Goal: Information Seeking & Learning: Check status

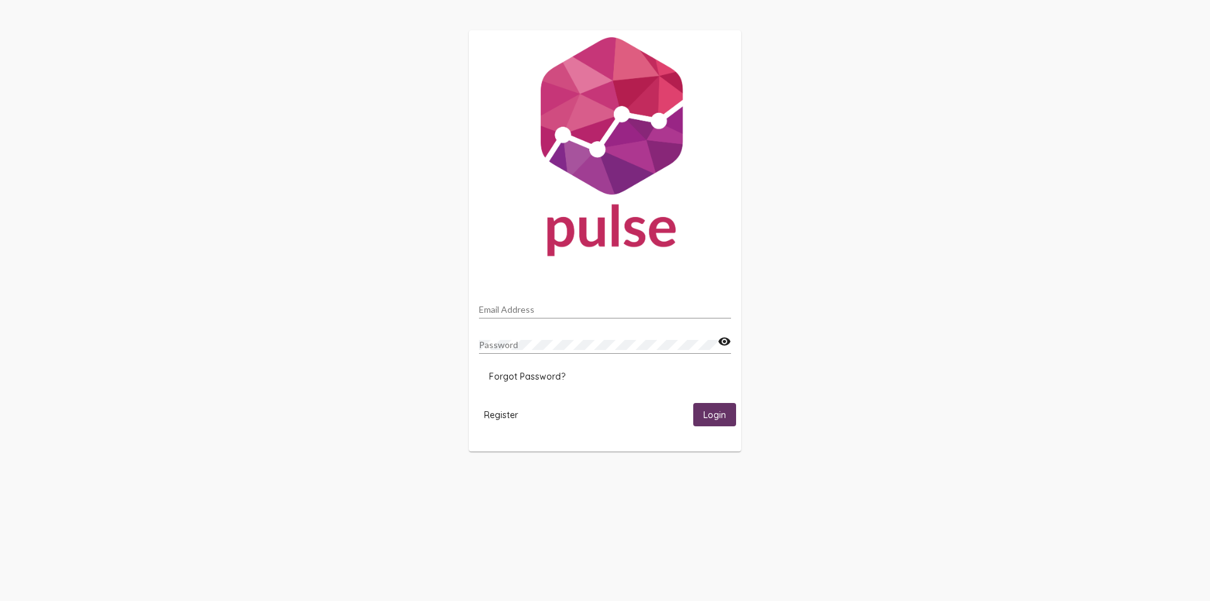
click at [508, 307] on input "Email Address" at bounding box center [605, 310] width 252 height 10
type input "[EMAIL_ADDRESS][DOMAIN_NAME]"
click at [693, 403] on button "Login" at bounding box center [714, 414] width 43 height 23
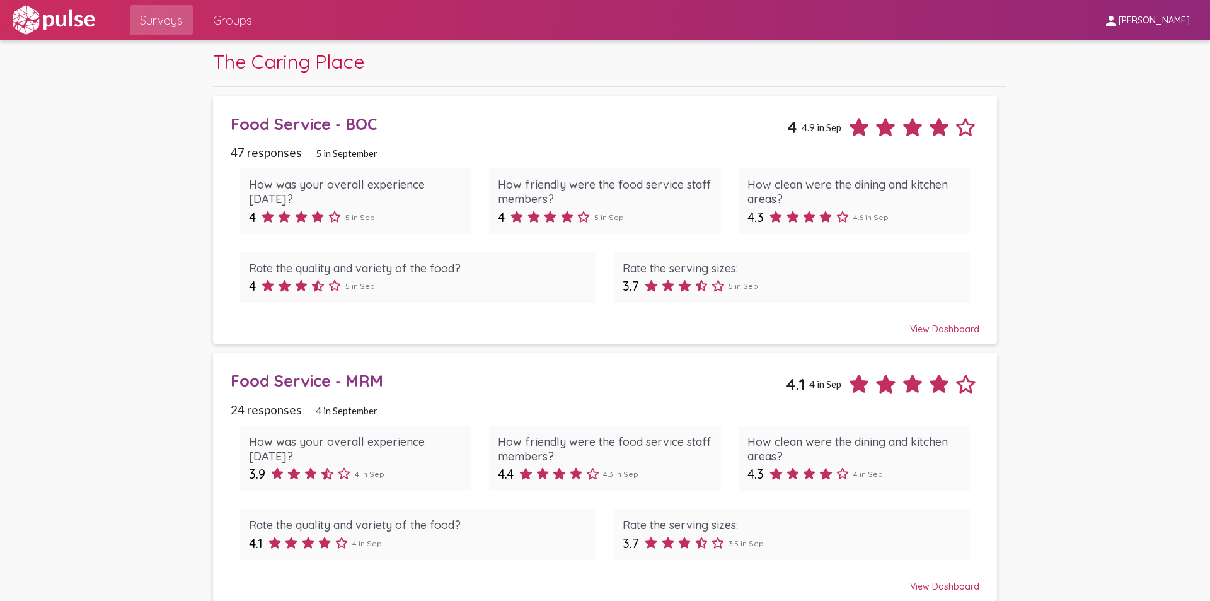
scroll to position [47, 0]
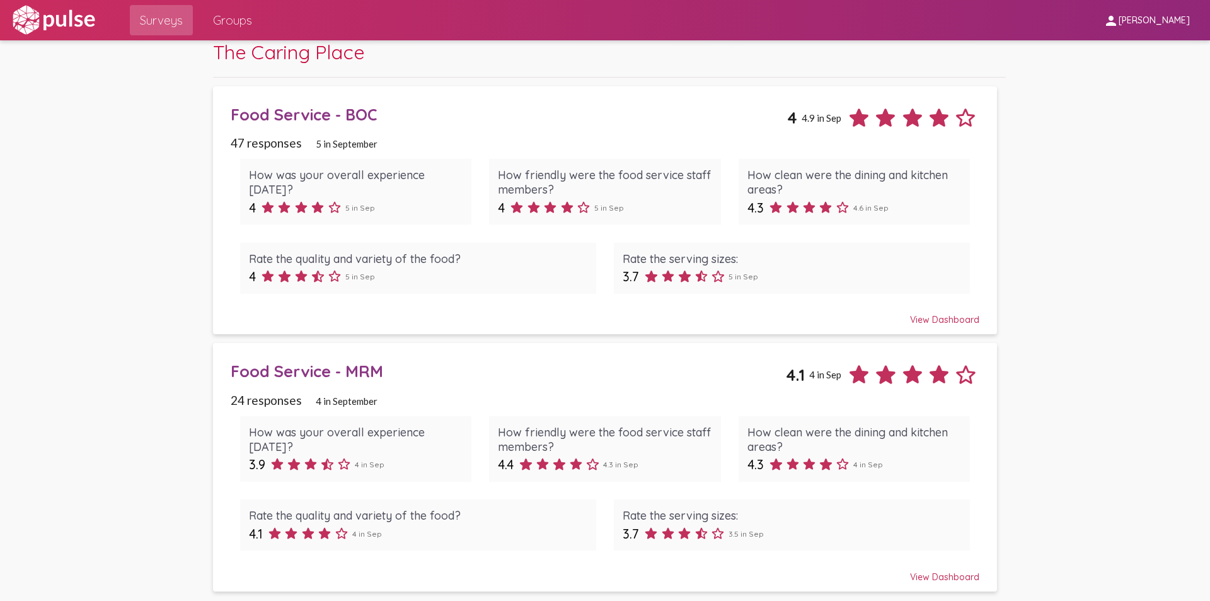
click at [934, 315] on div "View Dashboard" at bounding box center [605, 314] width 748 height 23
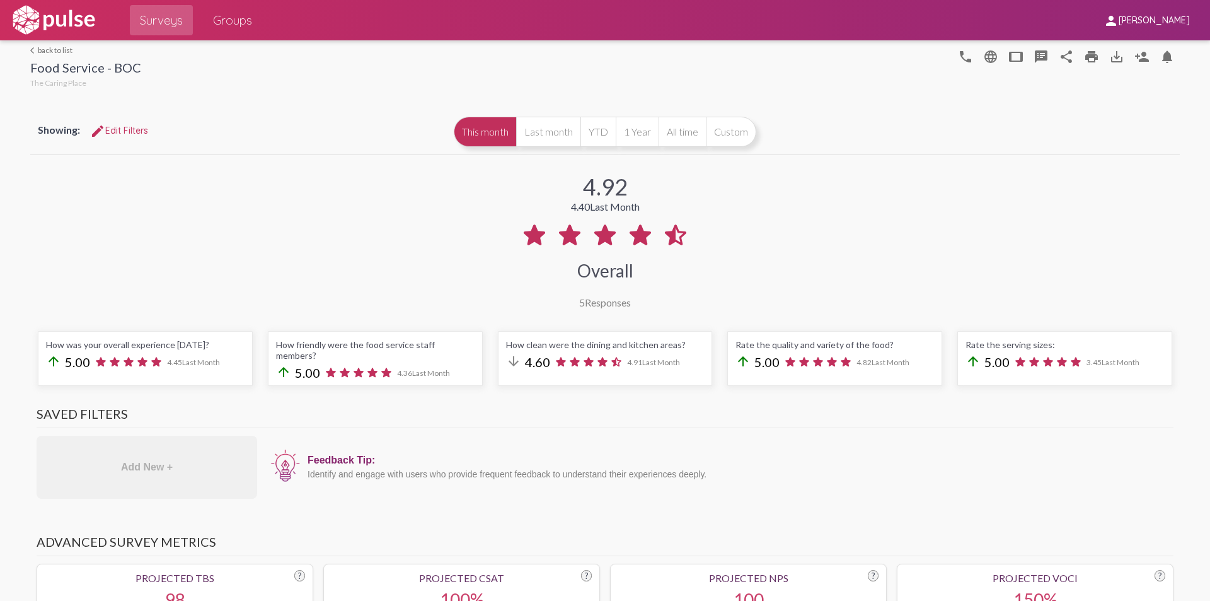
click at [48, 51] on link "arrow_back_ios back to list" at bounding box center [85, 49] width 111 height 9
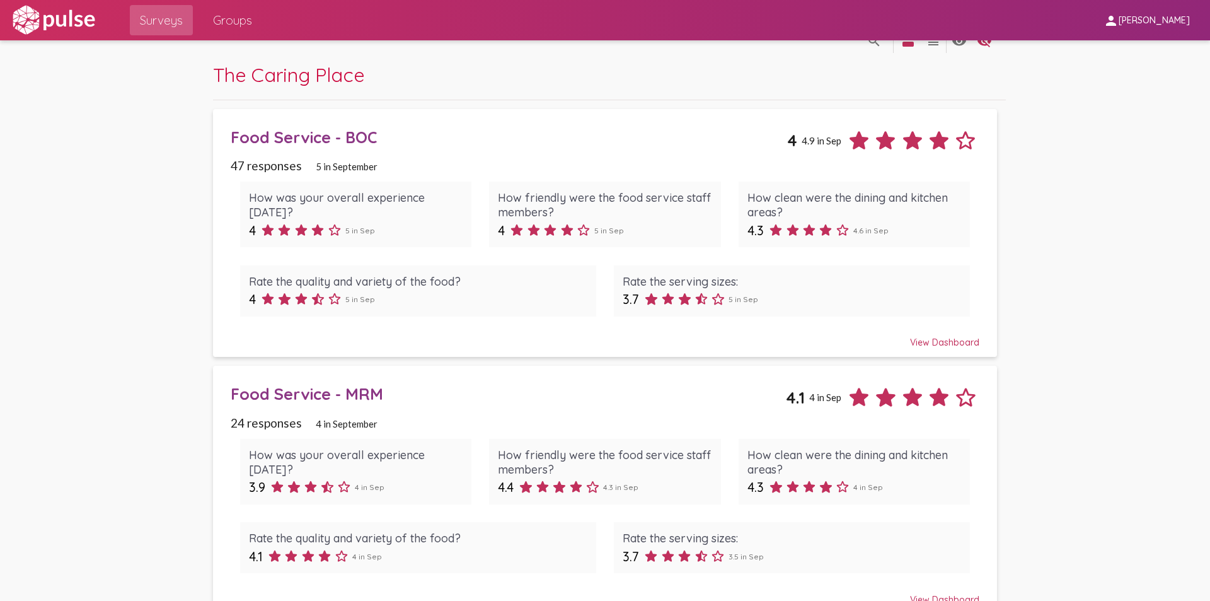
scroll to position [47, 0]
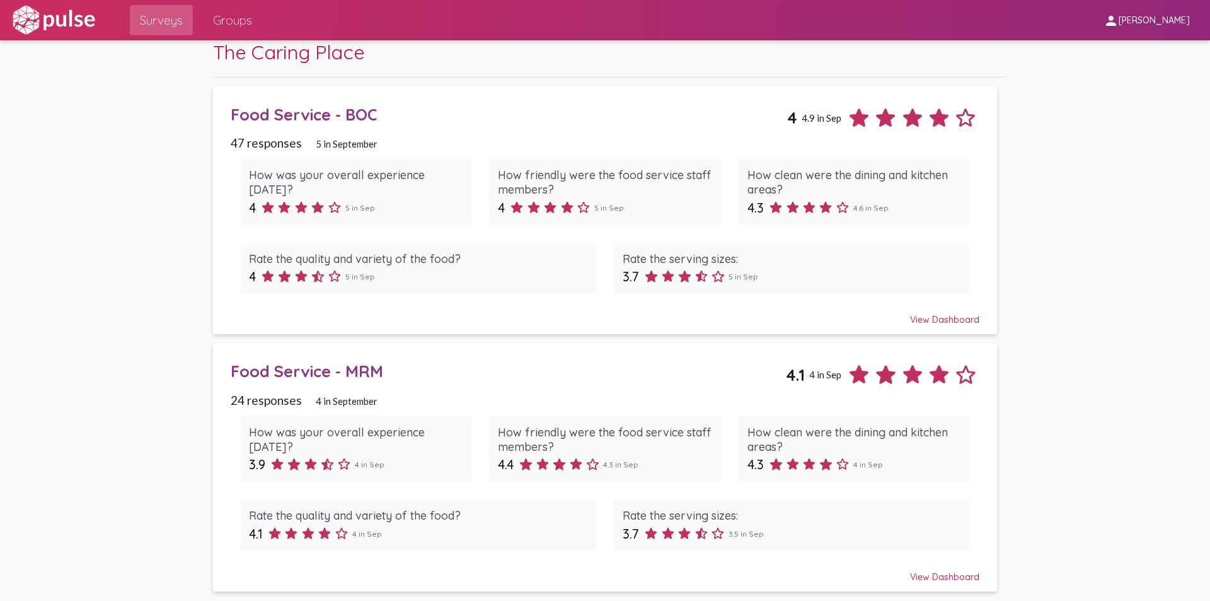
click at [933, 577] on div "View Dashboard" at bounding box center [605, 571] width 748 height 23
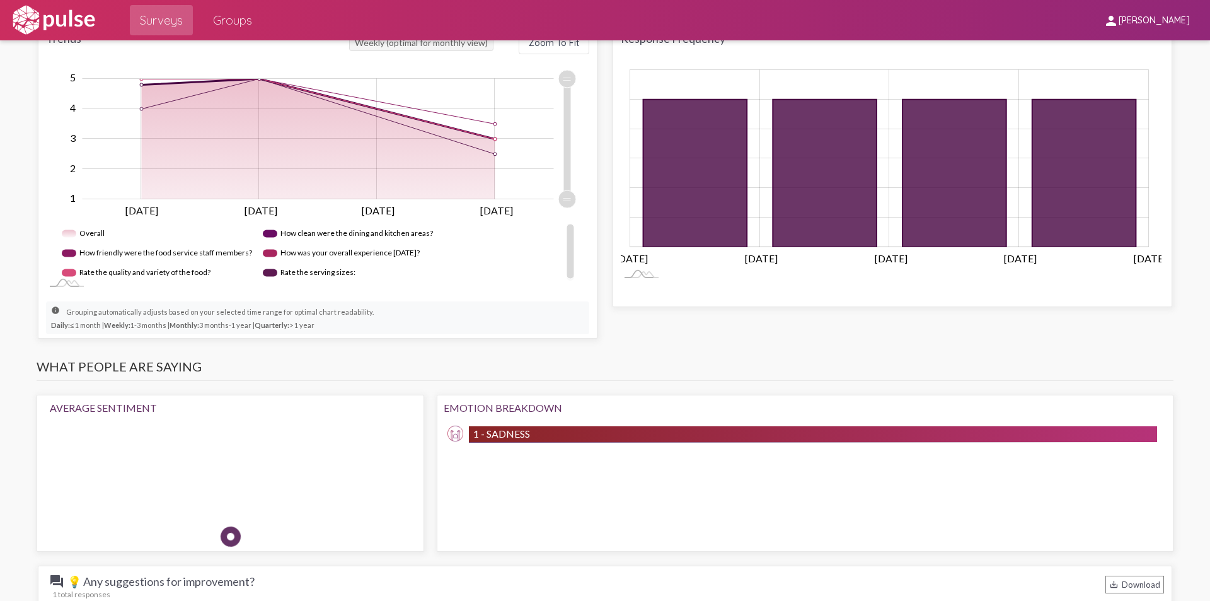
scroll to position [567, 0]
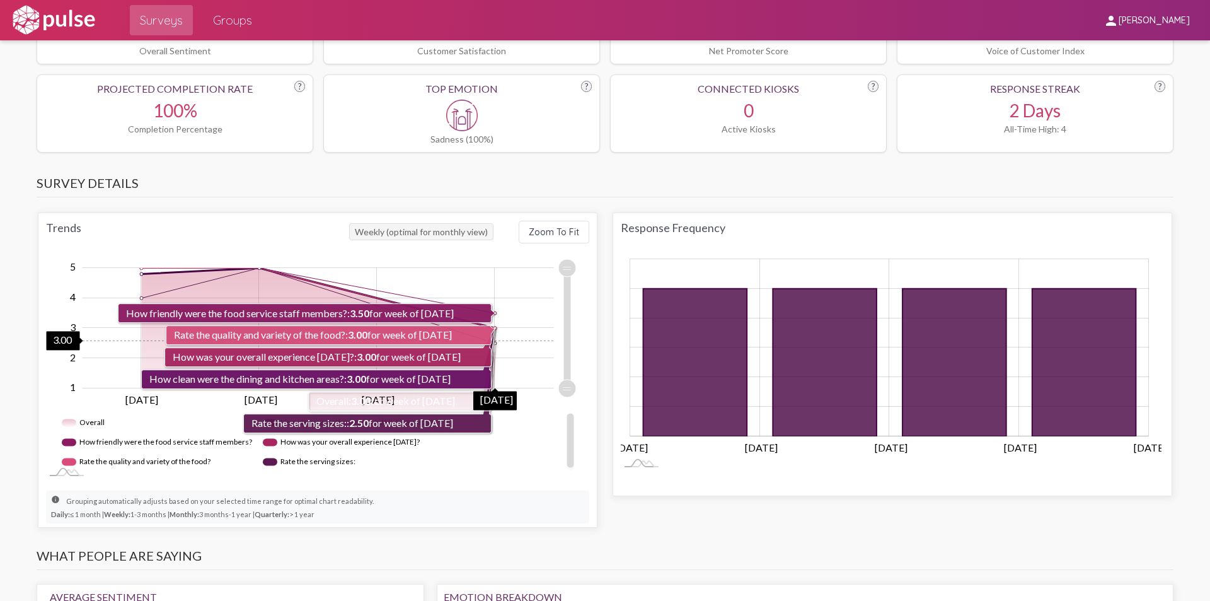
click at [494, 330] on icon "Chart" at bounding box center [494, 327] width 0 height 120
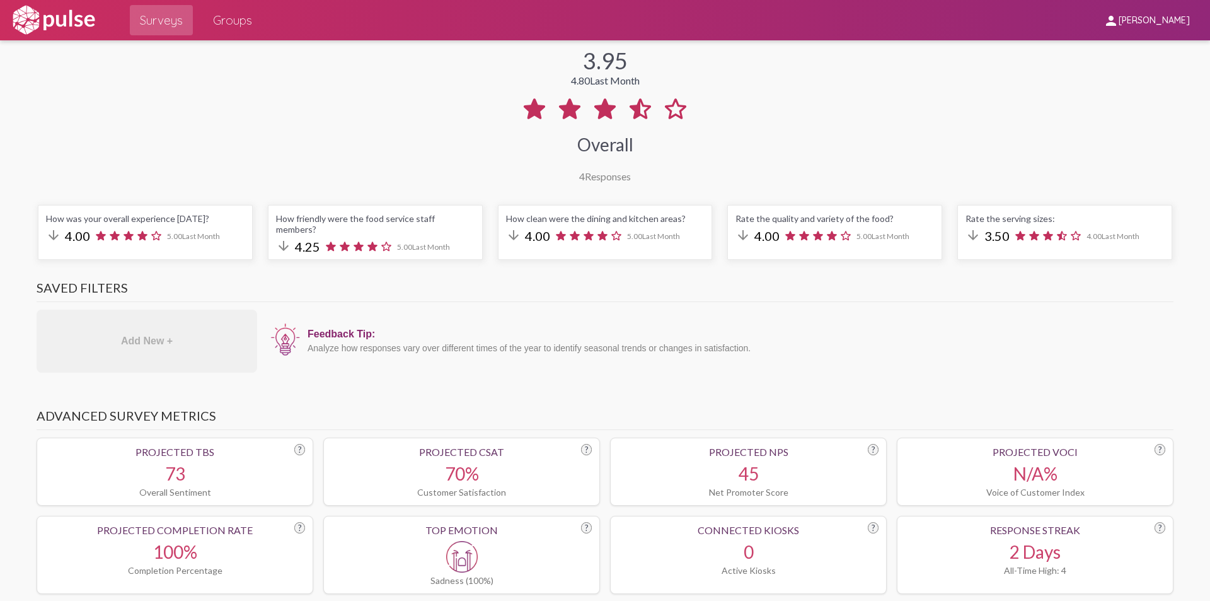
scroll to position [0, 0]
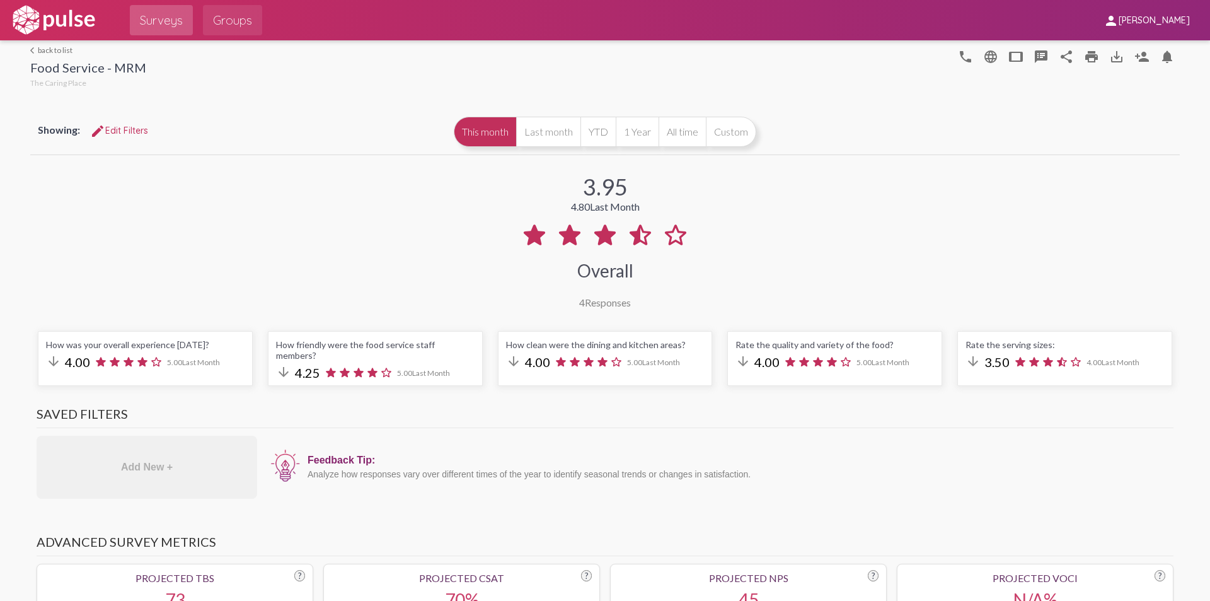
click at [243, 15] on span "Groups" at bounding box center [232, 20] width 39 height 23
